Goal: Find specific page/section: Find specific page/section

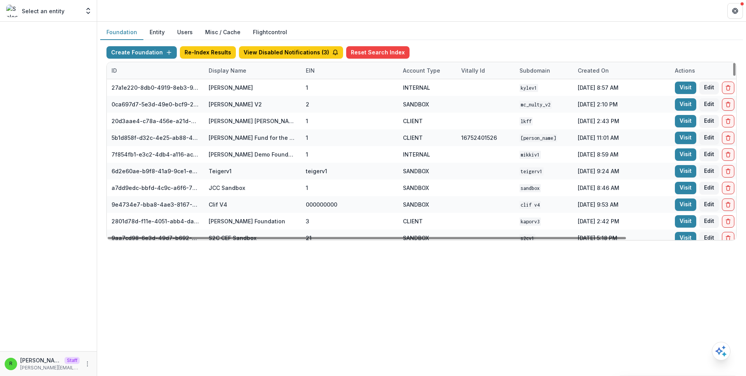
click at [226, 72] on div "Display Name" at bounding box center [227, 70] width 47 height 8
click at [234, 83] on input at bounding box center [252, 88] width 93 height 12
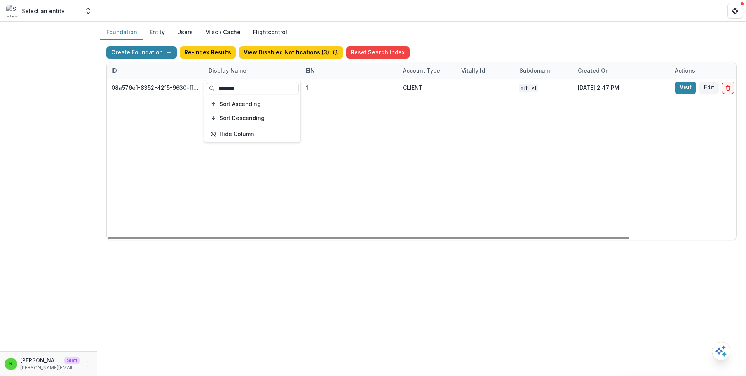
type input "********"
click at [404, 103] on div "08a576e1-8352-4215-9630-ff0d35d85970 [US_STATE] Foundation for Health 1 CLIENT …" at bounding box center [486, 159] width 758 height 161
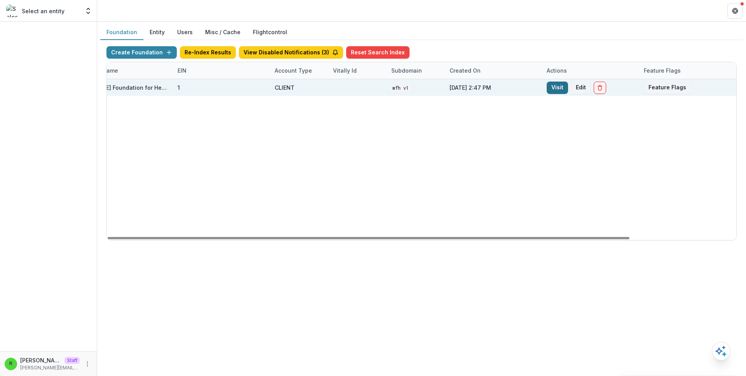
click at [557, 93] on link "Visit" at bounding box center [557, 88] width 21 height 12
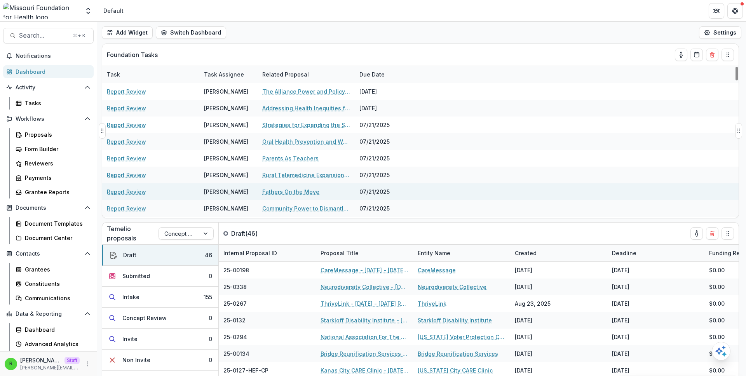
click at [517, 199] on div "Report Review Rebekah Lerch Fathers On the Move 07/21/2025" at bounding box center [420, 191] width 637 height 17
